Goal: Find specific page/section: Find specific page/section

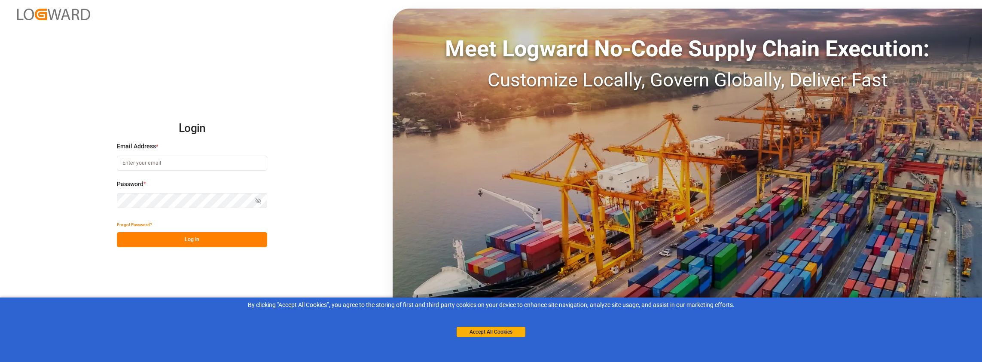
click at [200, 162] on input at bounding box center [192, 163] width 150 height 15
type input "[PERSON_NAME][EMAIL_ADDRESS][PERSON_NAME][DOMAIN_NAME]"
click at [171, 249] on div "Login Email Address * [PERSON_NAME][EMAIL_ADDRESS][PERSON_NAME][DOMAIN_NAME] Pa…" at bounding box center [491, 181] width 982 height 362
click at [175, 239] on button "Log In" at bounding box center [192, 239] width 150 height 15
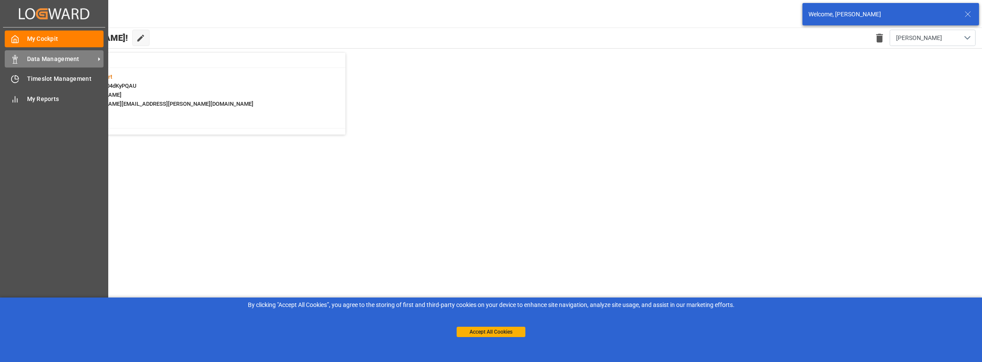
click at [39, 60] on span "Data Management" at bounding box center [61, 59] width 68 height 9
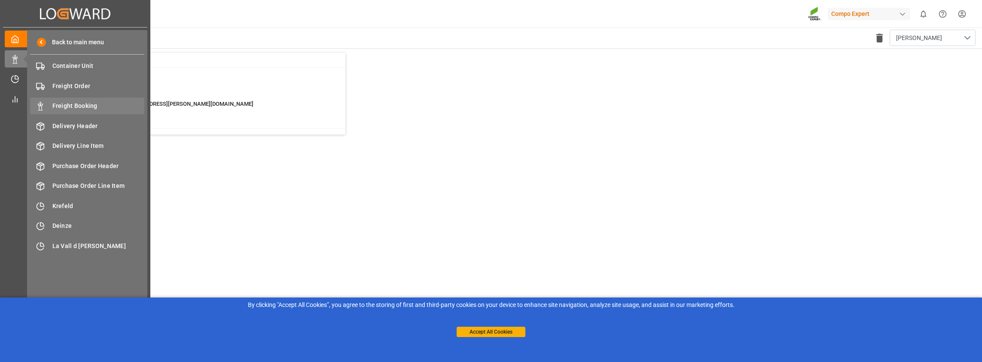
click at [90, 106] on span "Freight Booking" at bounding box center [98, 105] width 92 height 9
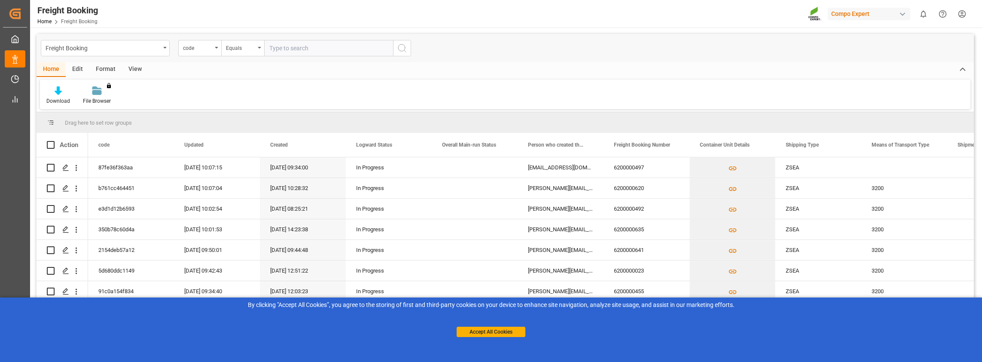
click at [76, 67] on div "Edit" at bounding box center [78, 69] width 24 height 15
click at [106, 69] on div "Format" at bounding box center [105, 69] width 33 height 15
click at [129, 67] on div "View" at bounding box center [135, 69] width 26 height 15
click at [97, 94] on icon at bounding box center [97, 90] width 9 height 9
click at [109, 120] on div "Overview Countries" at bounding box center [120, 121] width 75 height 9
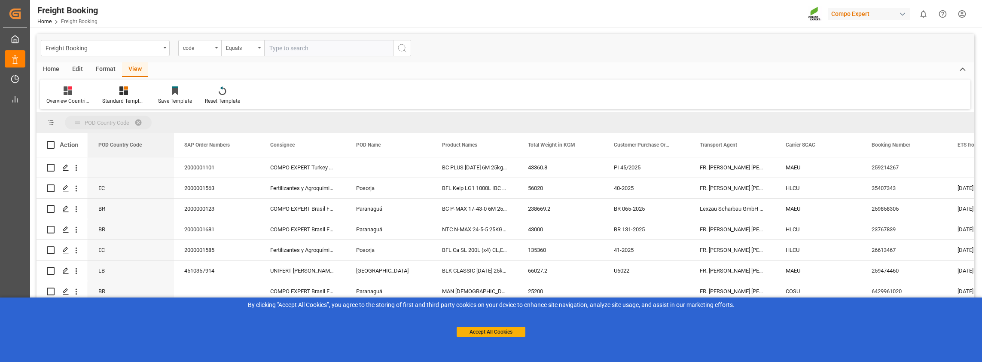
drag, startPoint x: 127, startPoint y: 144, endPoint x: 89, endPoint y: 123, distance: 43.3
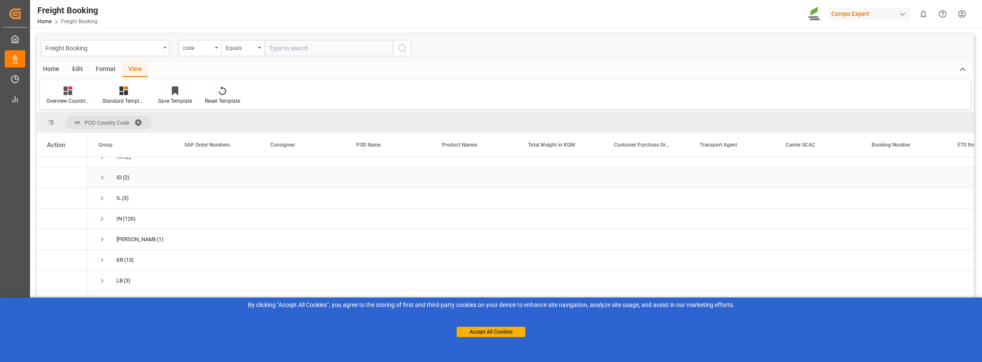
scroll to position [559, 0]
click at [125, 249] on span "(44)" at bounding box center [130, 248] width 10 height 20
click at [99, 247] on span "Press SPACE to select this row." at bounding box center [102, 248] width 8 height 8
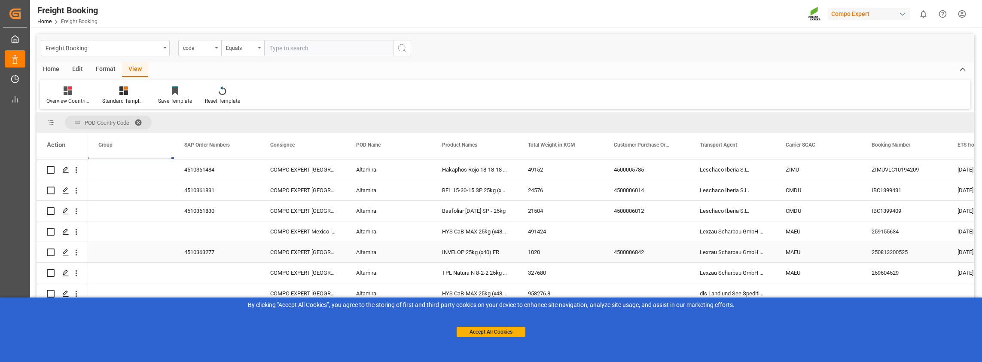
scroll to position [644, 0]
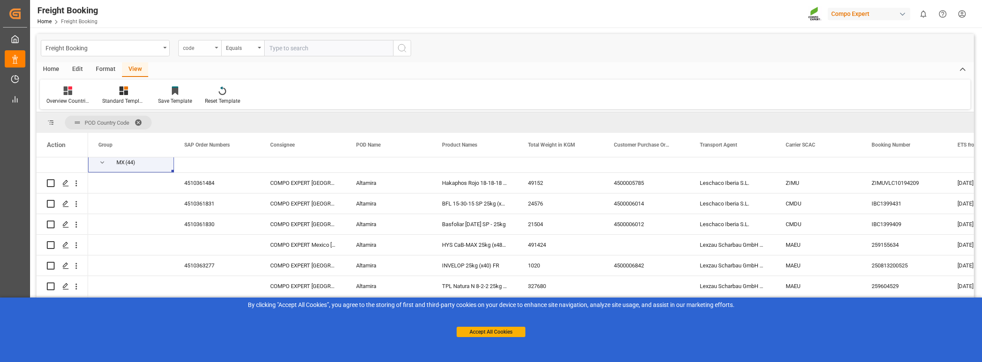
click at [204, 49] on div "code" at bounding box center [197, 47] width 29 height 10
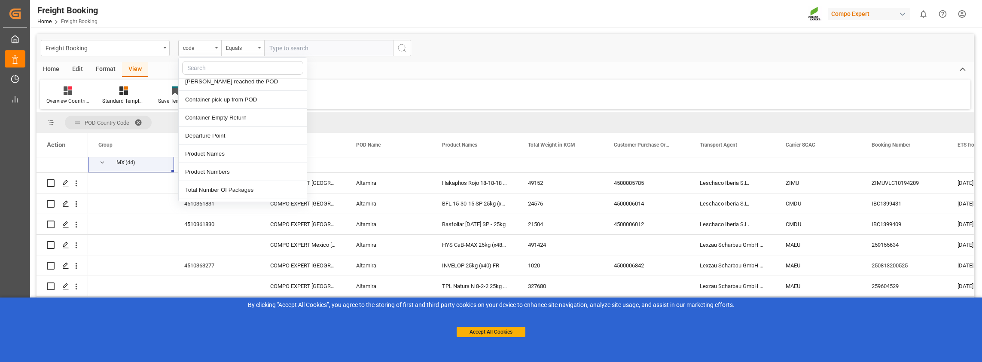
scroll to position [730, 0]
click at [224, 148] on div "Product Names" at bounding box center [243, 151] width 128 height 18
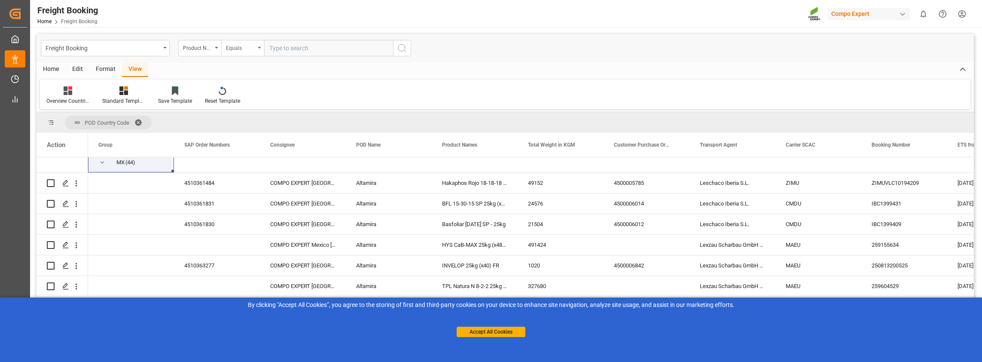
click at [247, 51] on div "Equals" at bounding box center [240, 47] width 29 height 10
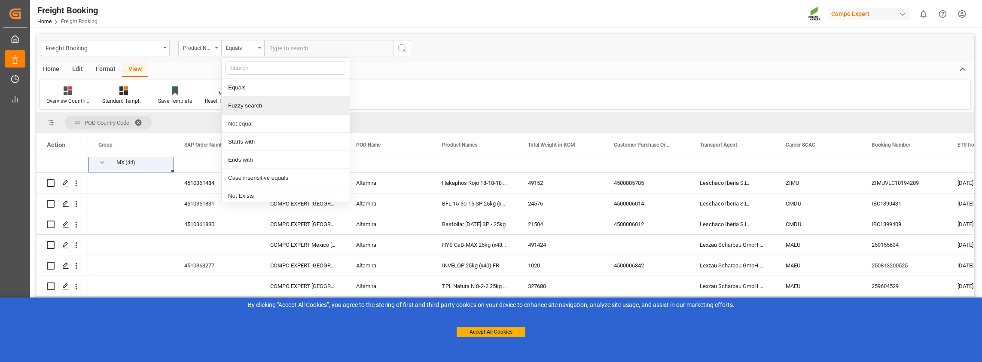
click at [243, 101] on div "Fuzzy search" at bounding box center [286, 106] width 128 height 18
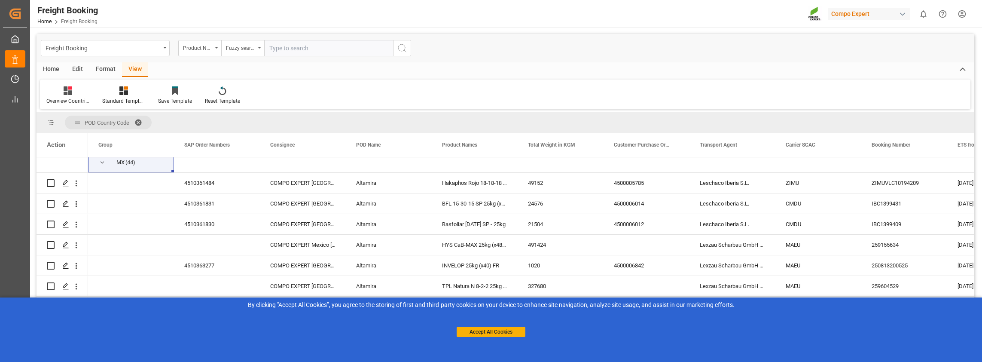
click at [289, 48] on input "text" at bounding box center [328, 48] width 129 height 16
type input "HYS"
click at [404, 49] on icon "search button" at bounding box center [402, 48] width 10 height 10
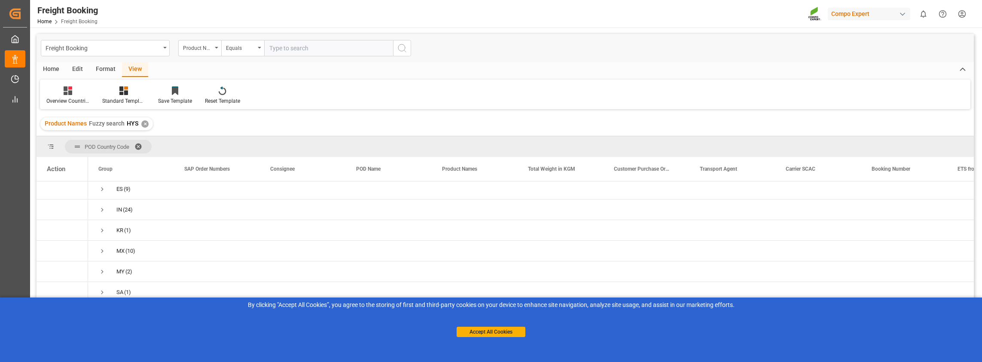
scroll to position [88, 0]
click at [104, 248] on span "Press SPACE to select this row." at bounding box center [102, 251] width 8 height 8
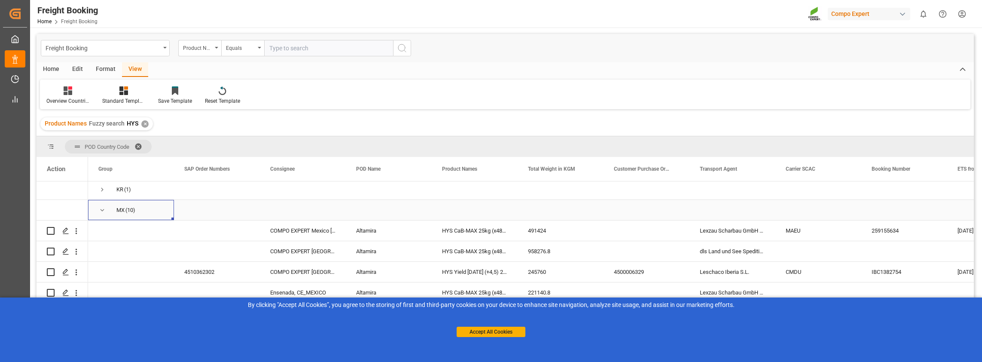
scroll to position [215, 0]
